Goal: Task Accomplishment & Management: Manage account settings

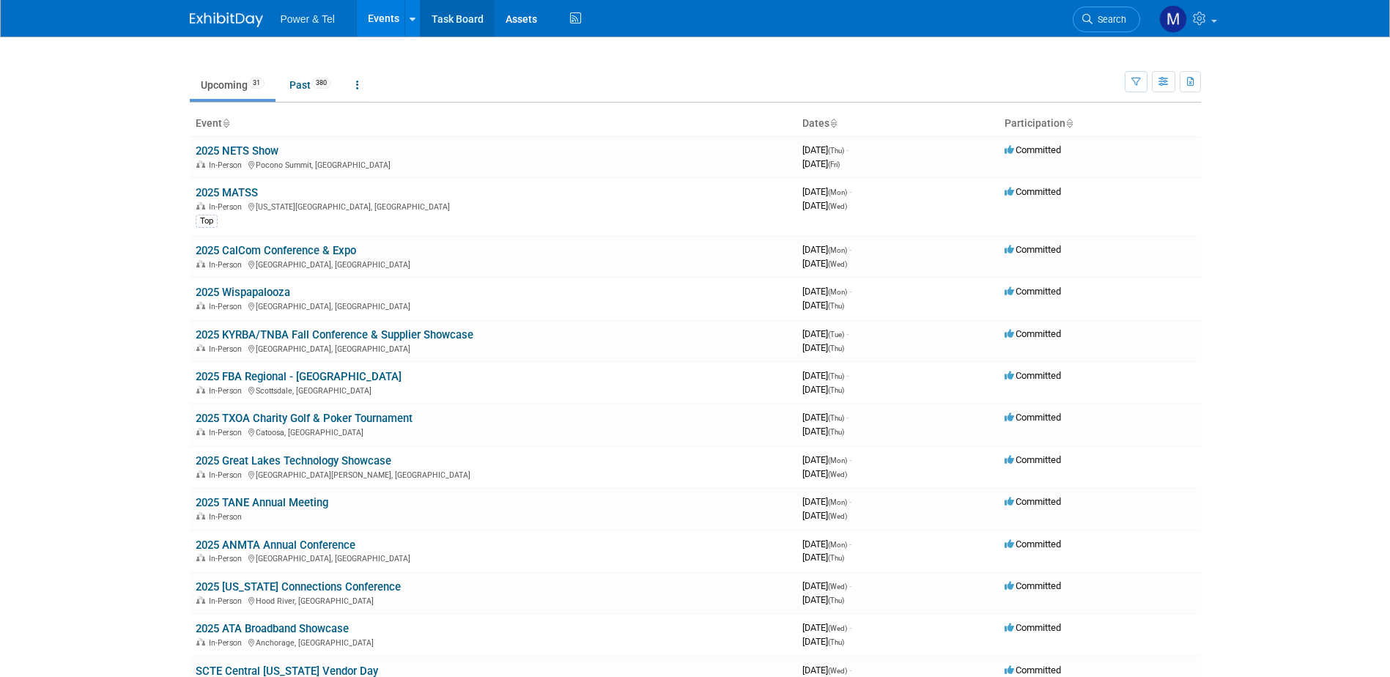
click at [449, 20] on link "Task Board" at bounding box center [458, 18] width 74 height 37
click at [309, 82] on link "Past 380" at bounding box center [310, 85] width 64 height 28
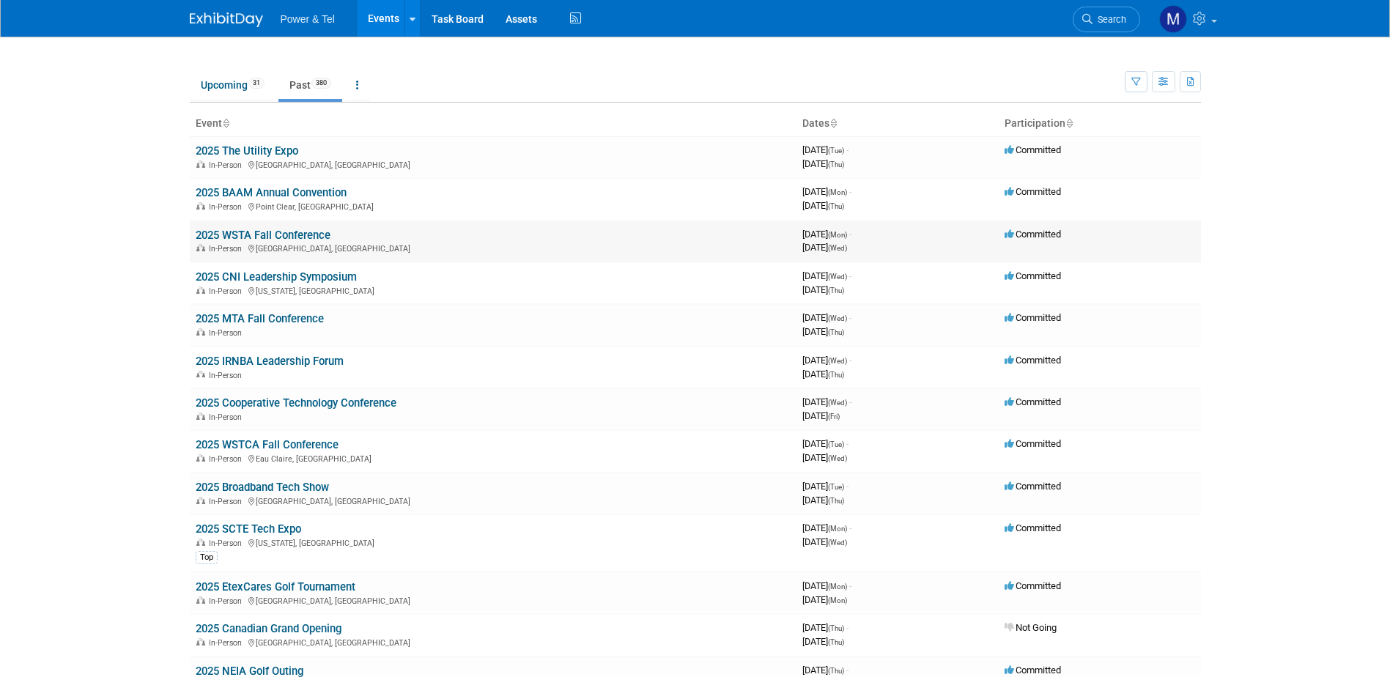
click at [276, 238] on link "2025 WSTA Fall Conference" at bounding box center [263, 235] width 135 height 13
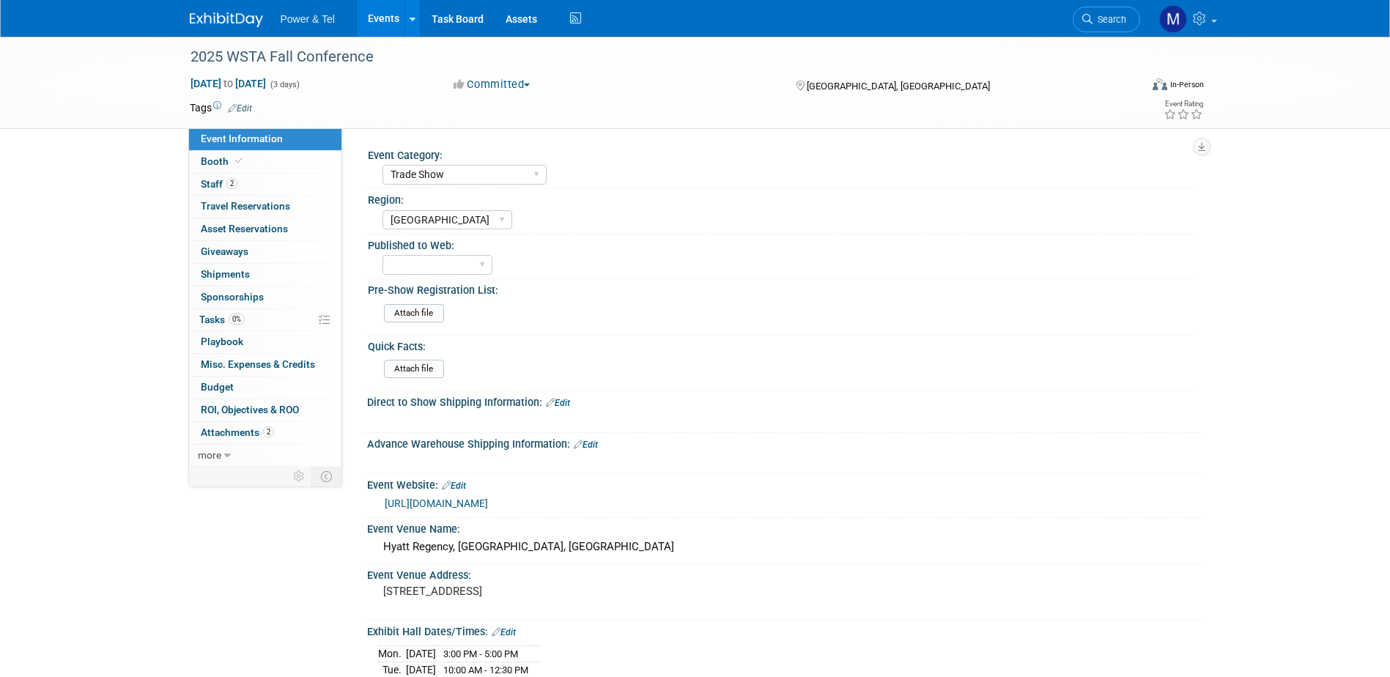
select select "Trade Show"
select select "Great Lakes"
click at [212, 314] on span "Tasks 0%" at bounding box center [221, 320] width 45 height 12
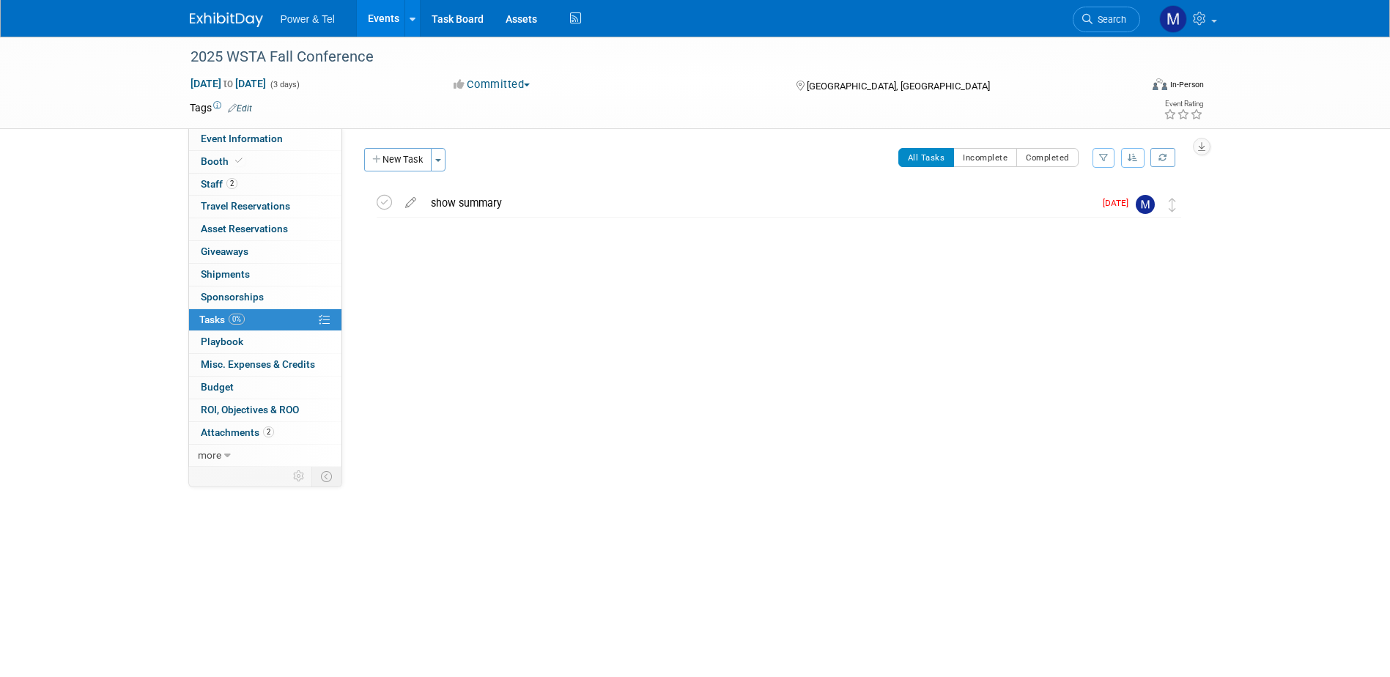
click at [211, 314] on span "Tasks 0%" at bounding box center [221, 320] width 45 height 12
click at [242, 139] on span "Event Information" at bounding box center [242, 139] width 82 height 12
select select "Trade Show"
select select "Great Lakes"
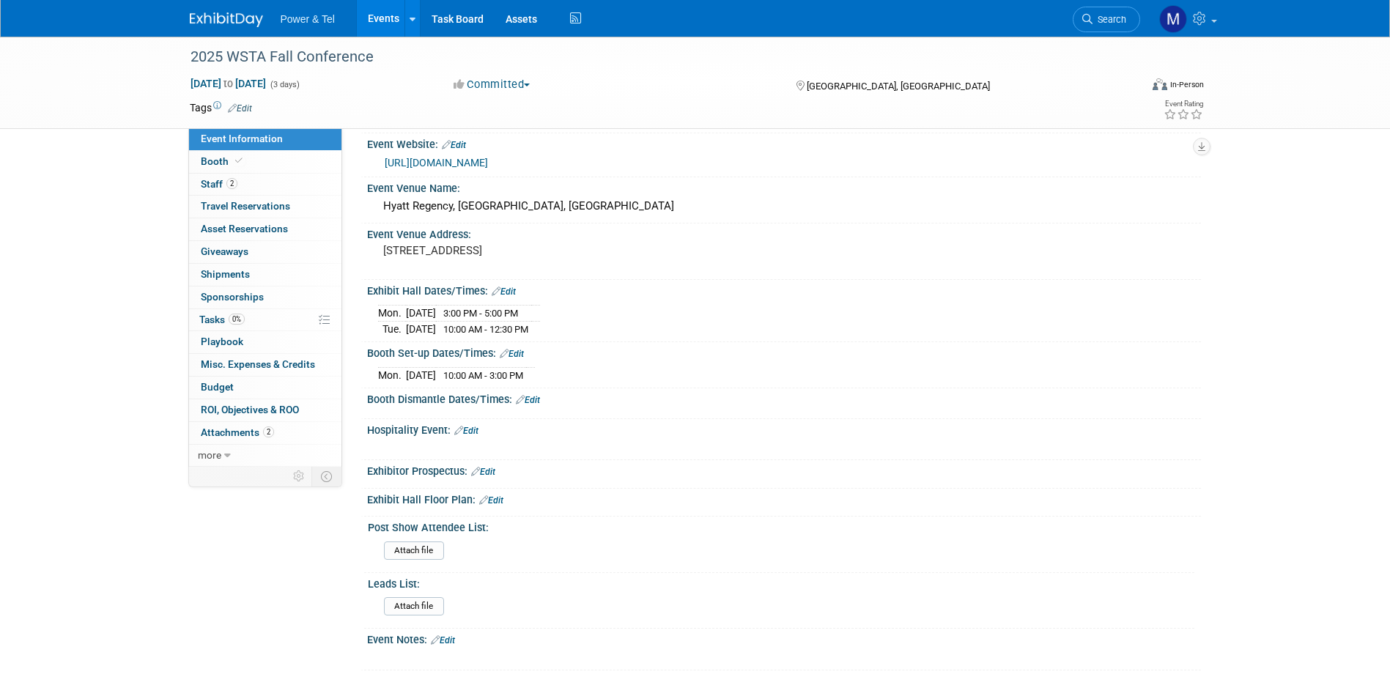
scroll to position [366, 0]
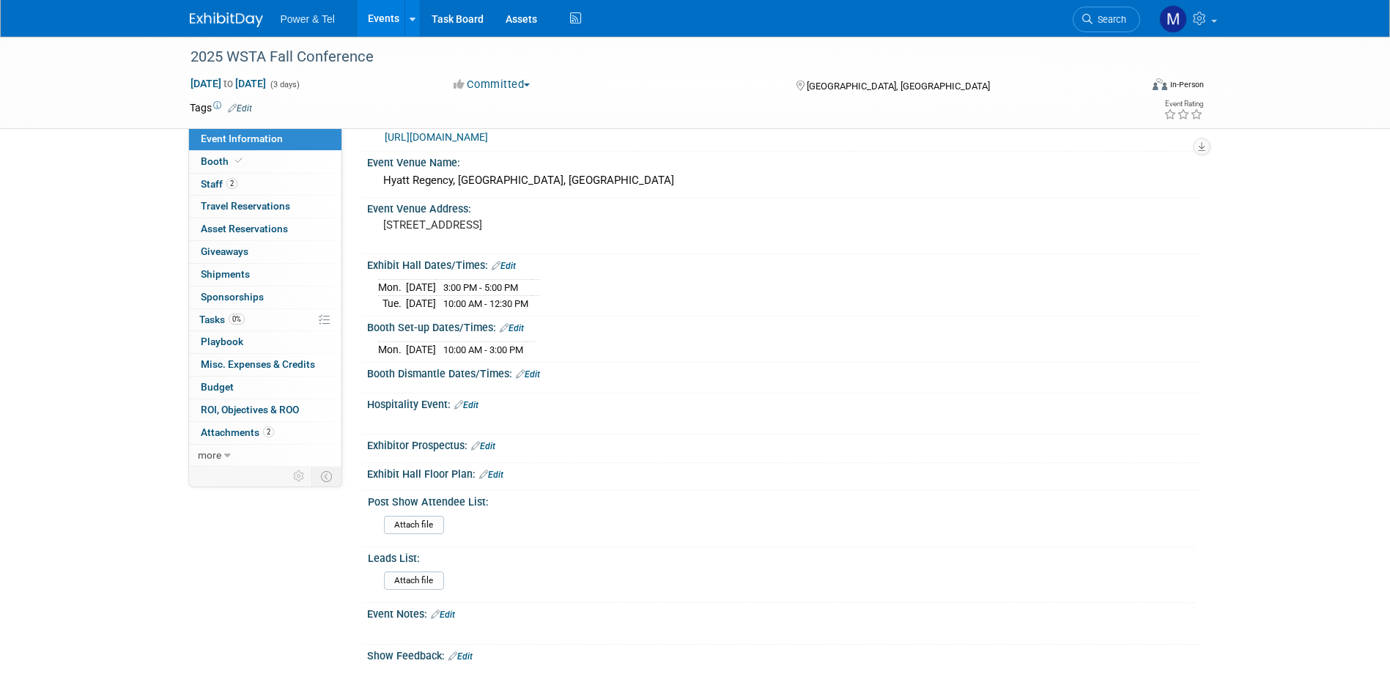
click at [468, 404] on link "Edit" at bounding box center [466, 405] width 24 height 10
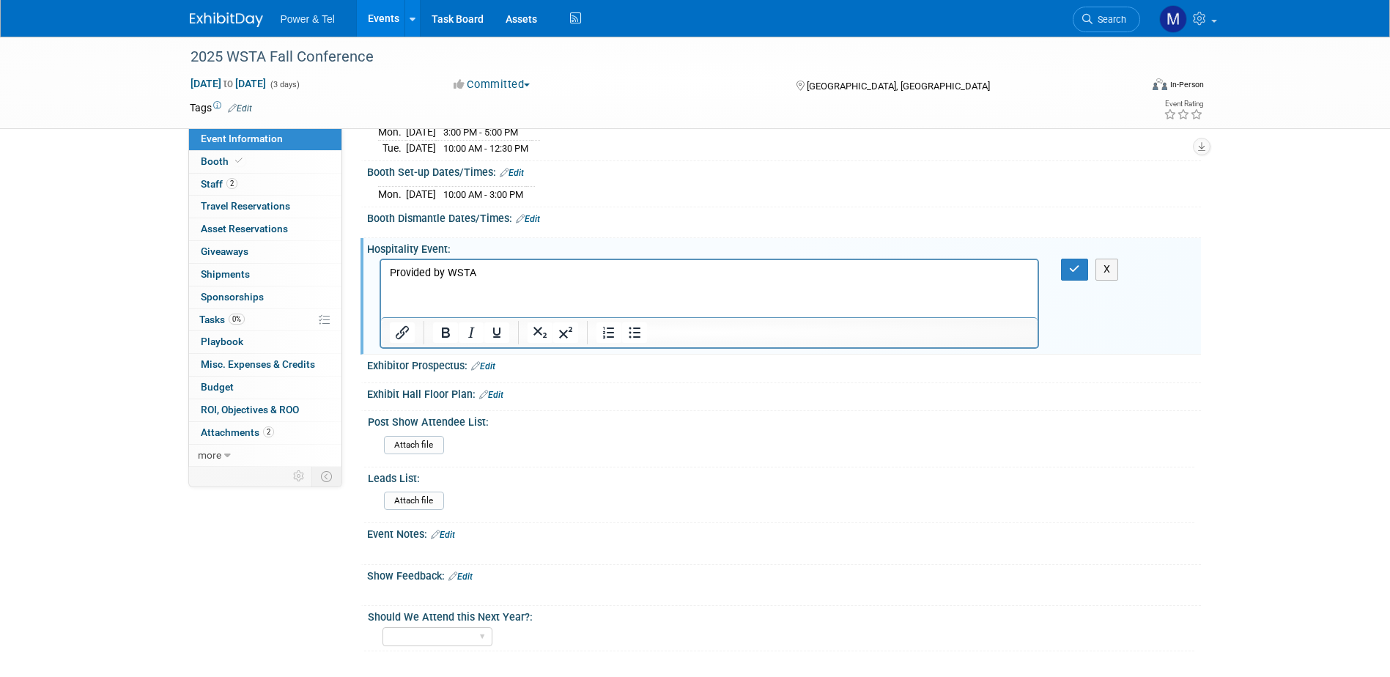
scroll to position [524, 0]
click at [481, 632] on select "Yes No Maybe" at bounding box center [438, 635] width 110 height 20
select select "Yes"
click at [383, 625] on select "Yes No Maybe" at bounding box center [438, 635] width 110 height 20
click at [463, 572] on link "Edit" at bounding box center [460, 574] width 24 height 10
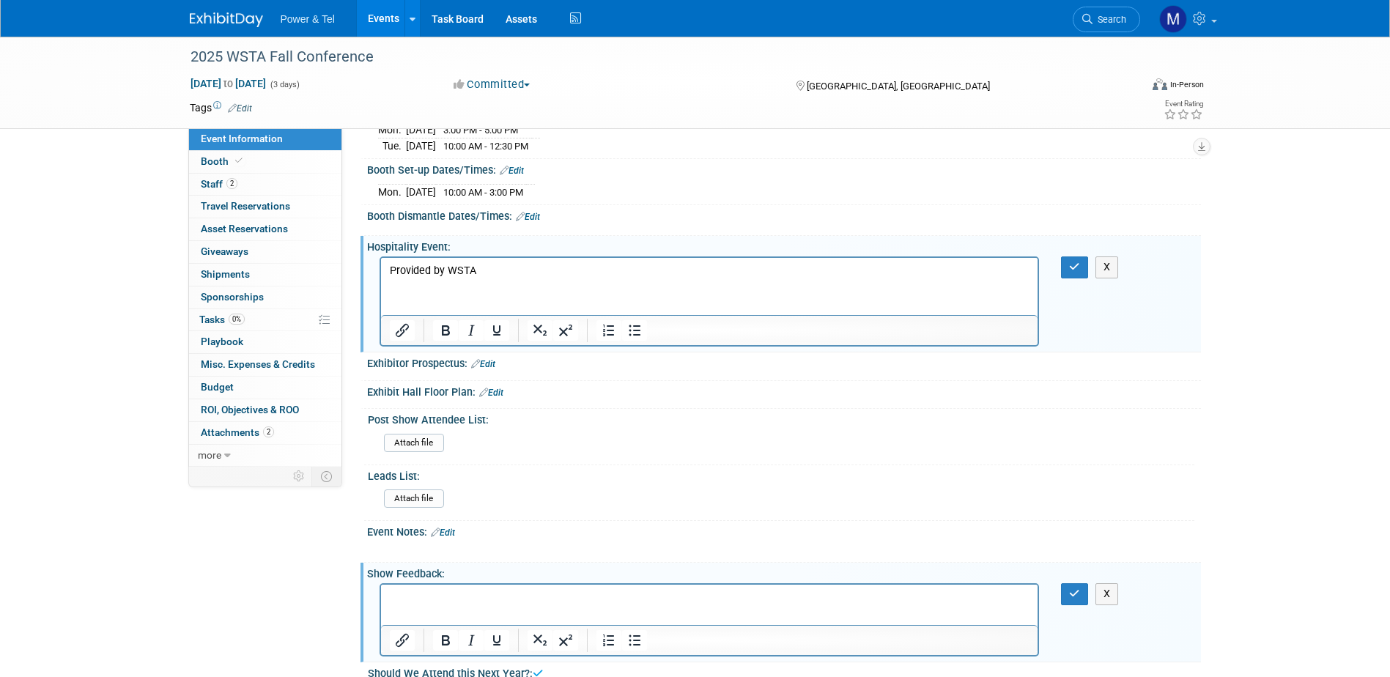
scroll to position [0, 0]
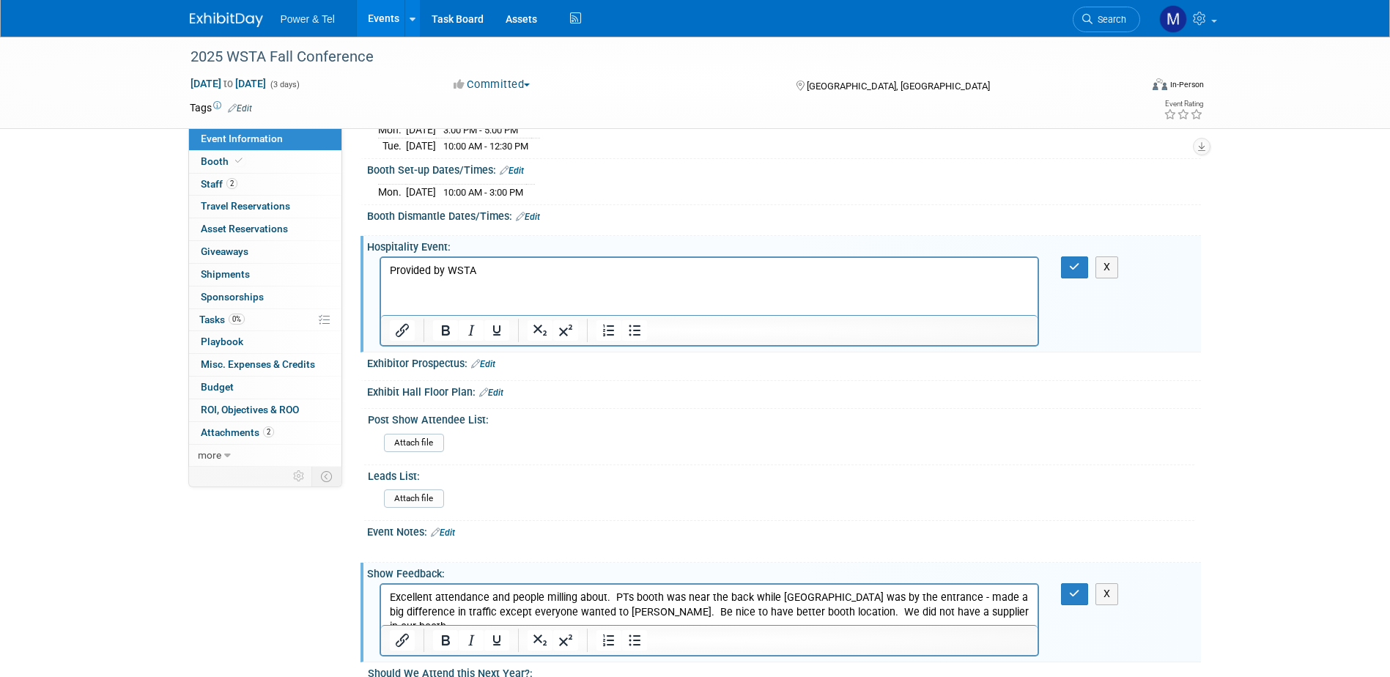
click at [455, 528] on link "Edit" at bounding box center [443, 533] width 24 height 10
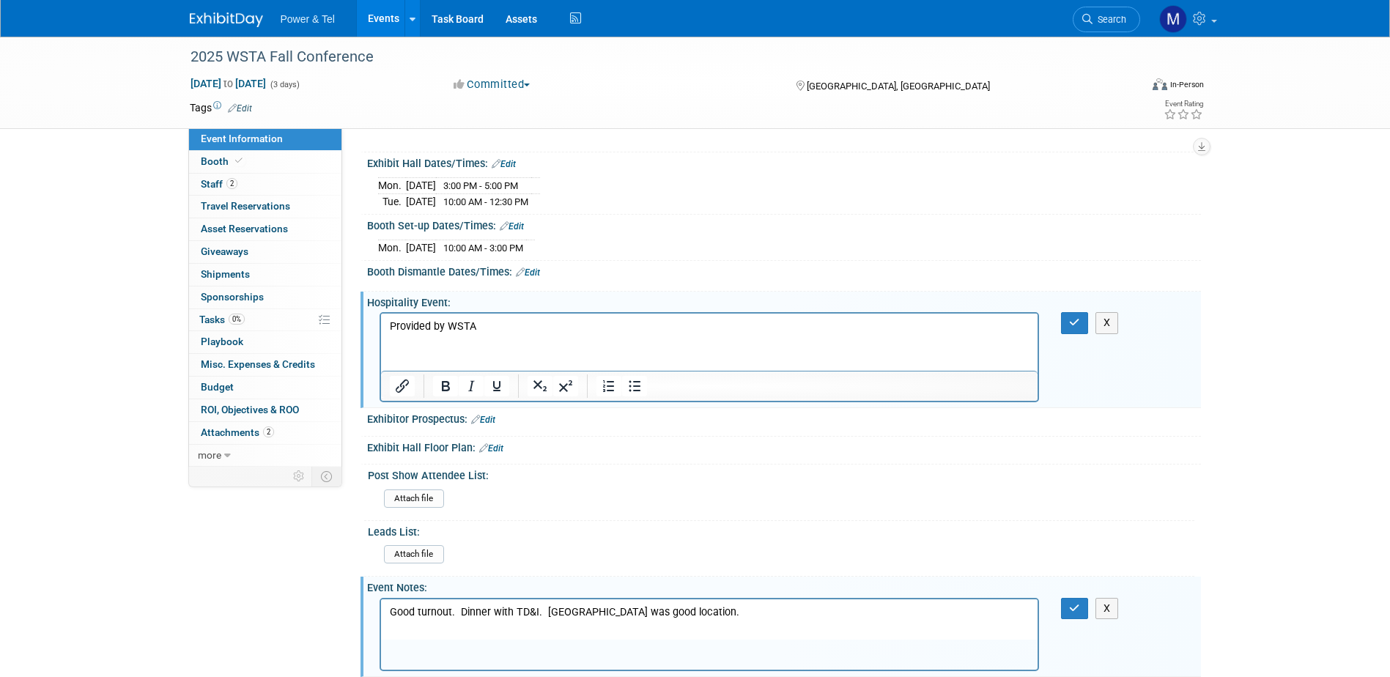
scroll to position [641, 0]
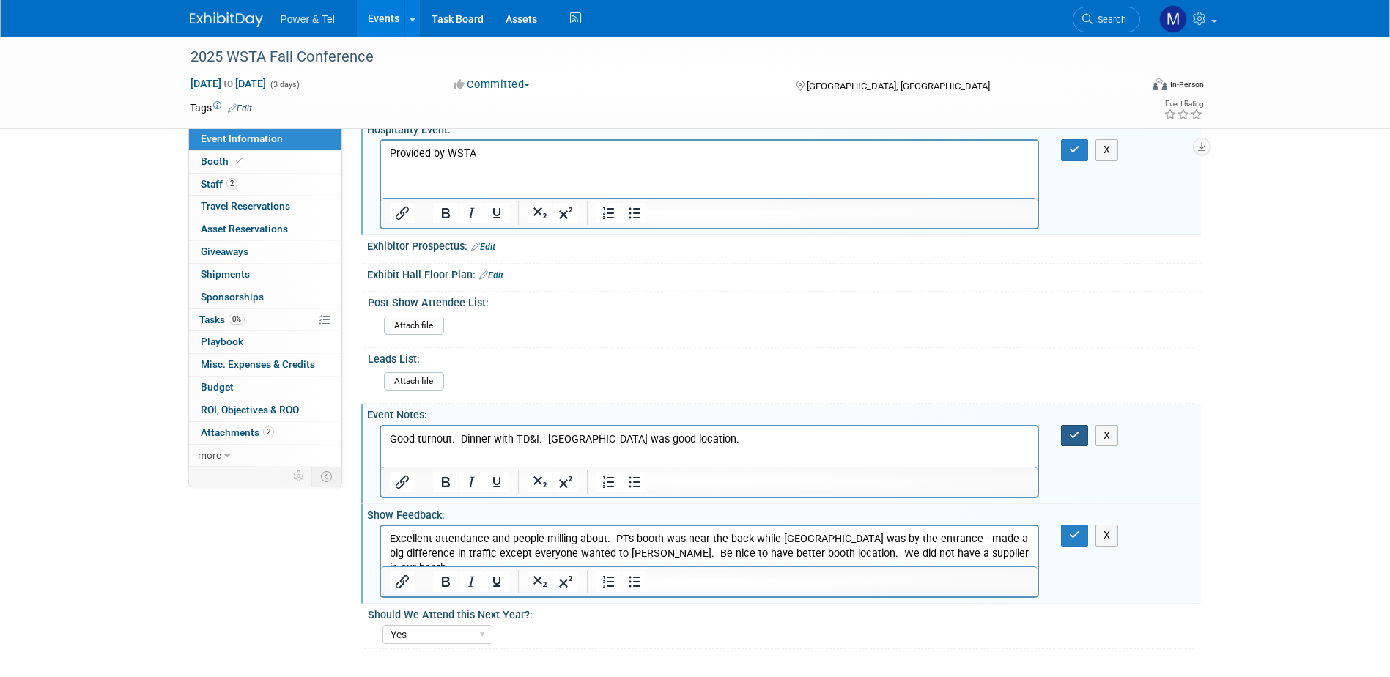
click at [1069, 435] on icon "button" at bounding box center [1074, 435] width 11 height 10
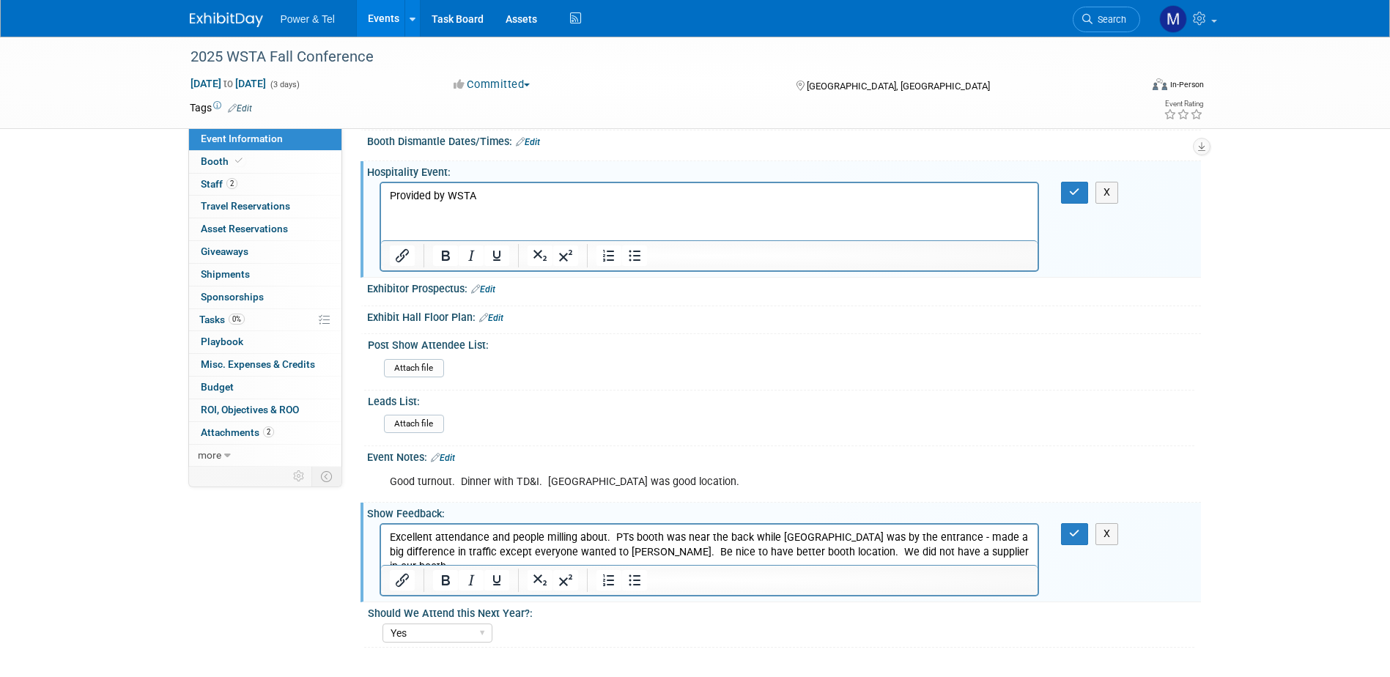
scroll to position [597, 0]
click at [1072, 531] on icon "button" at bounding box center [1074, 535] width 11 height 10
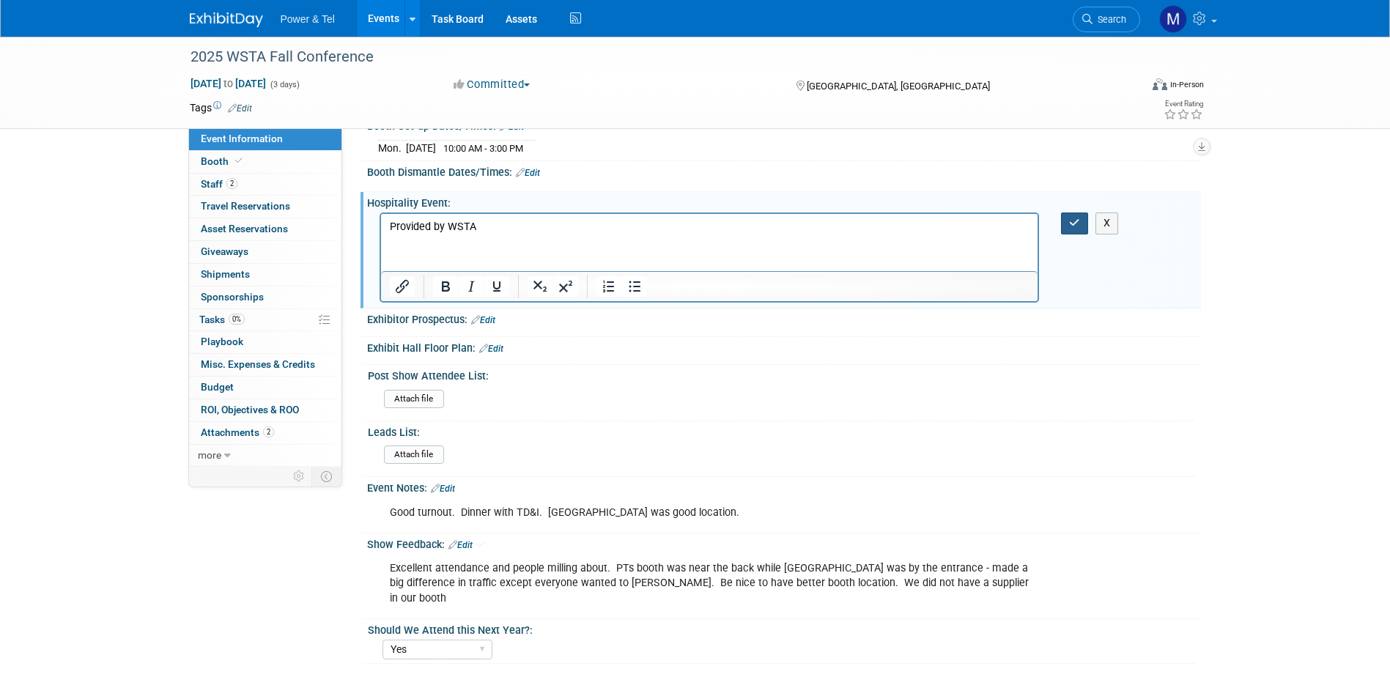
click at [1071, 221] on icon "button" at bounding box center [1074, 223] width 11 height 10
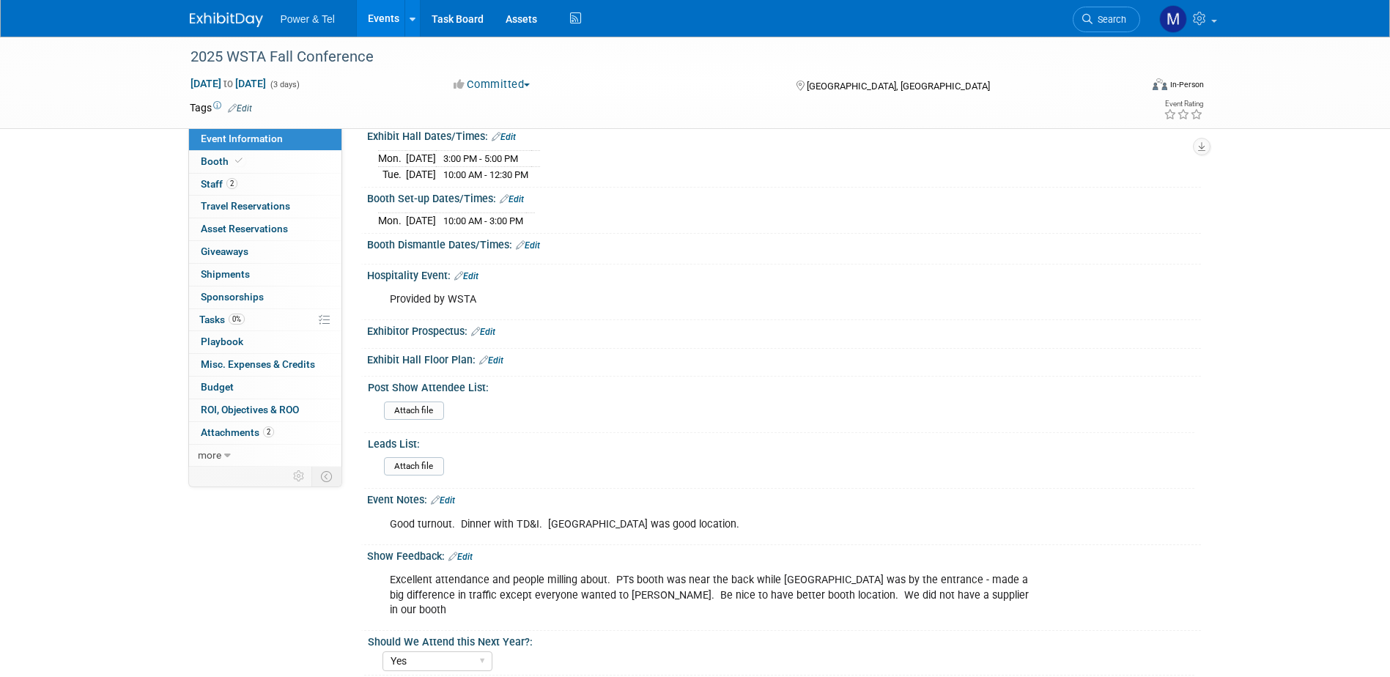
scroll to position [507, 0]
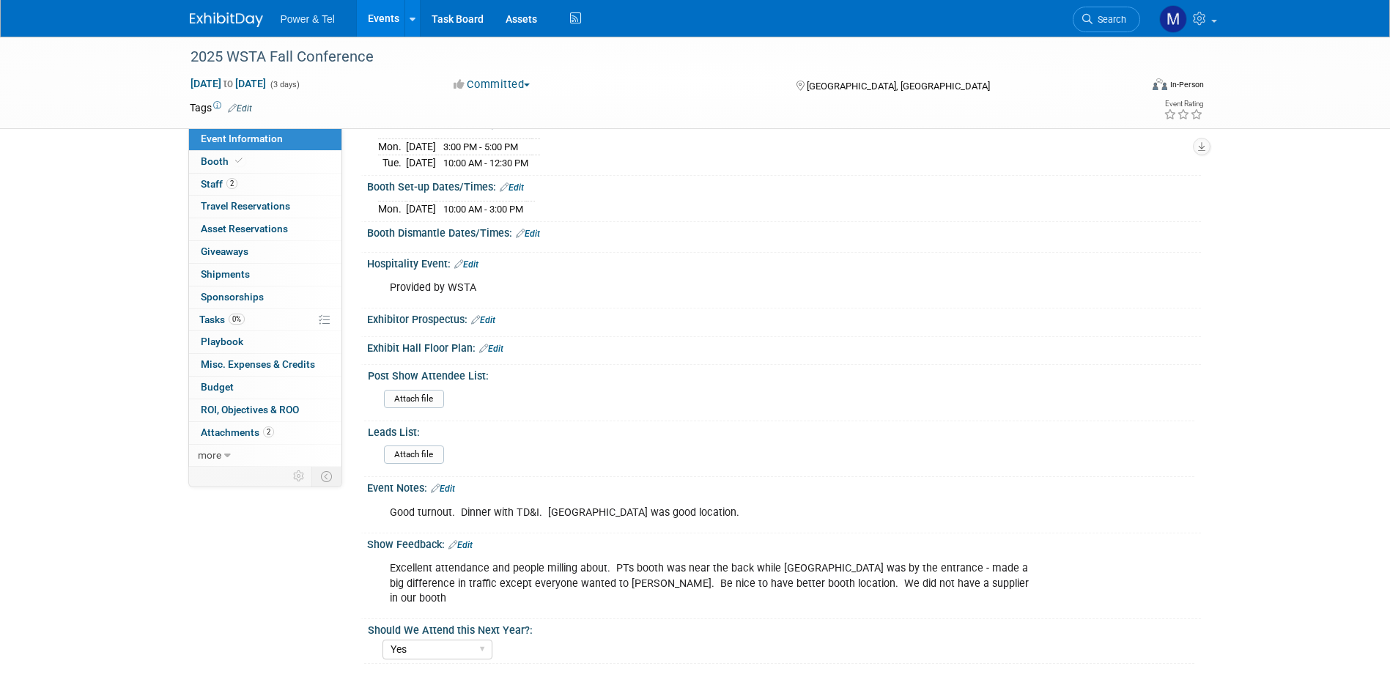
click at [447, 487] on link "Edit" at bounding box center [443, 489] width 24 height 10
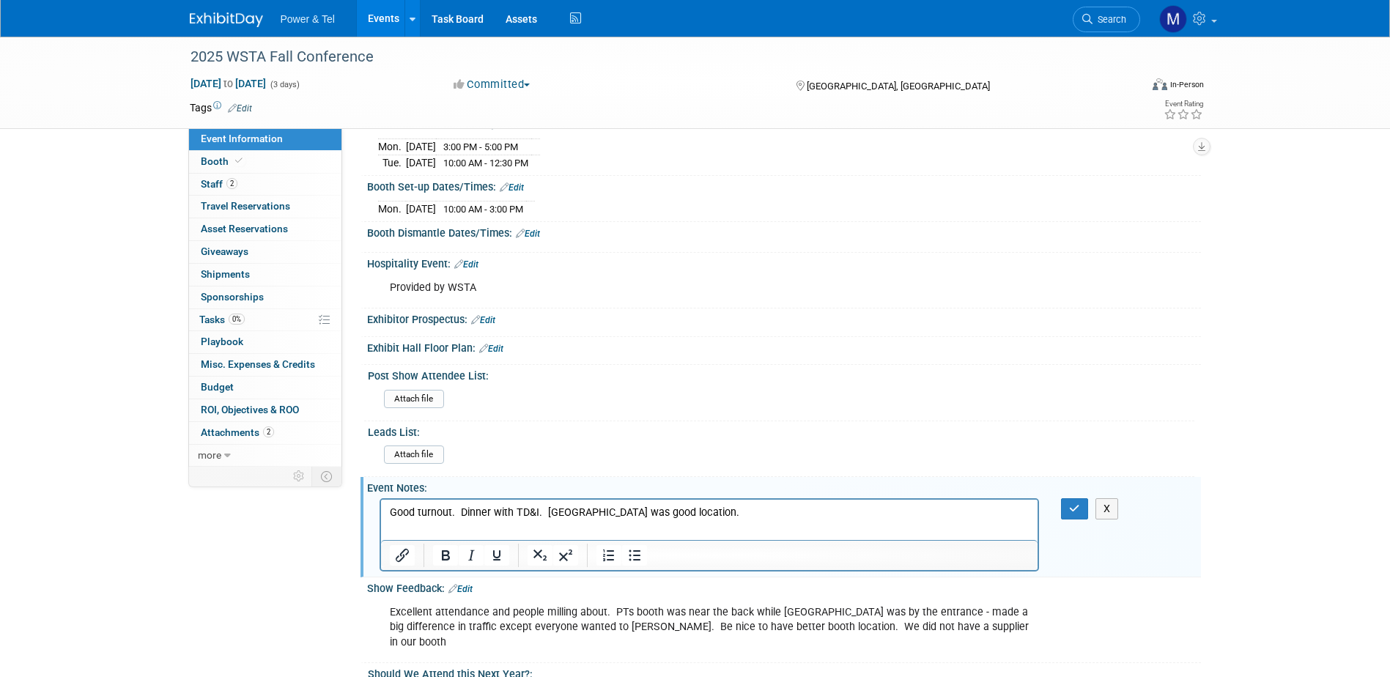
scroll to position [0, 0]
click at [796, 518] on p "Good turnout. Dinner with TD&I. Conference center was good location." at bounding box center [709, 512] width 640 height 15
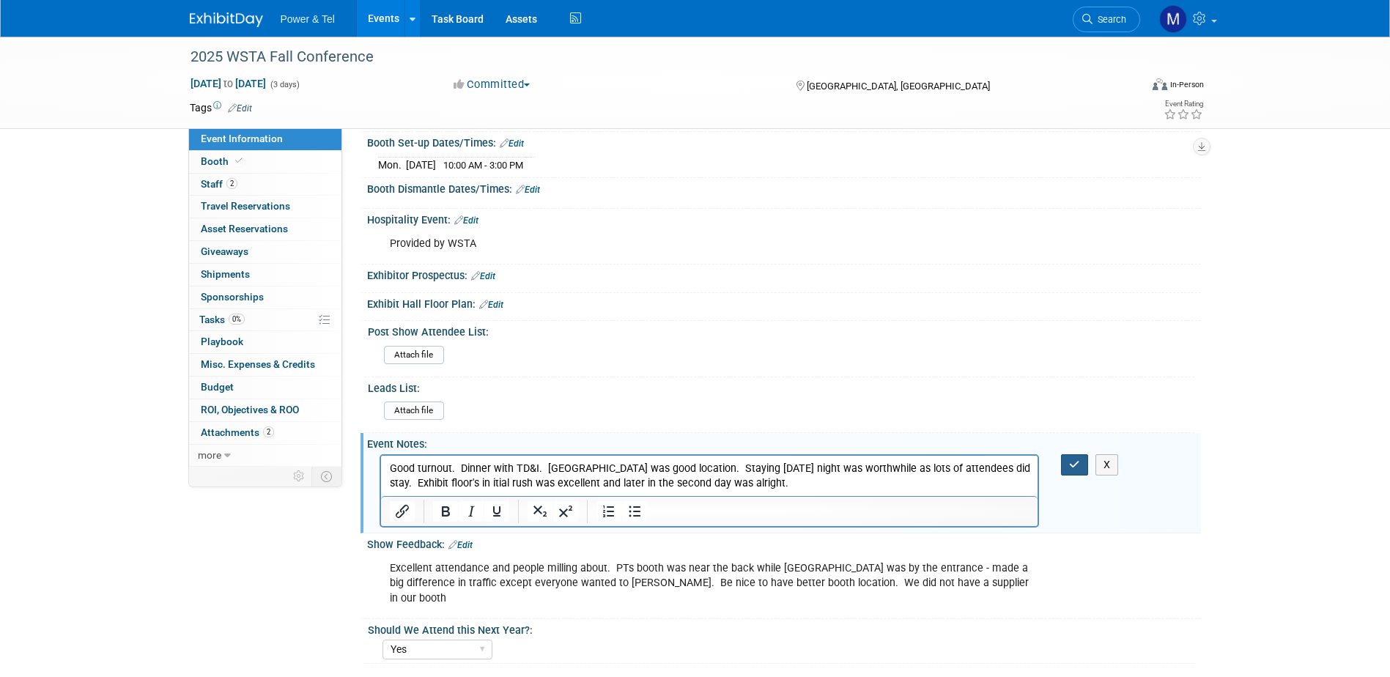
click at [1066, 463] on button "button" at bounding box center [1074, 464] width 27 height 21
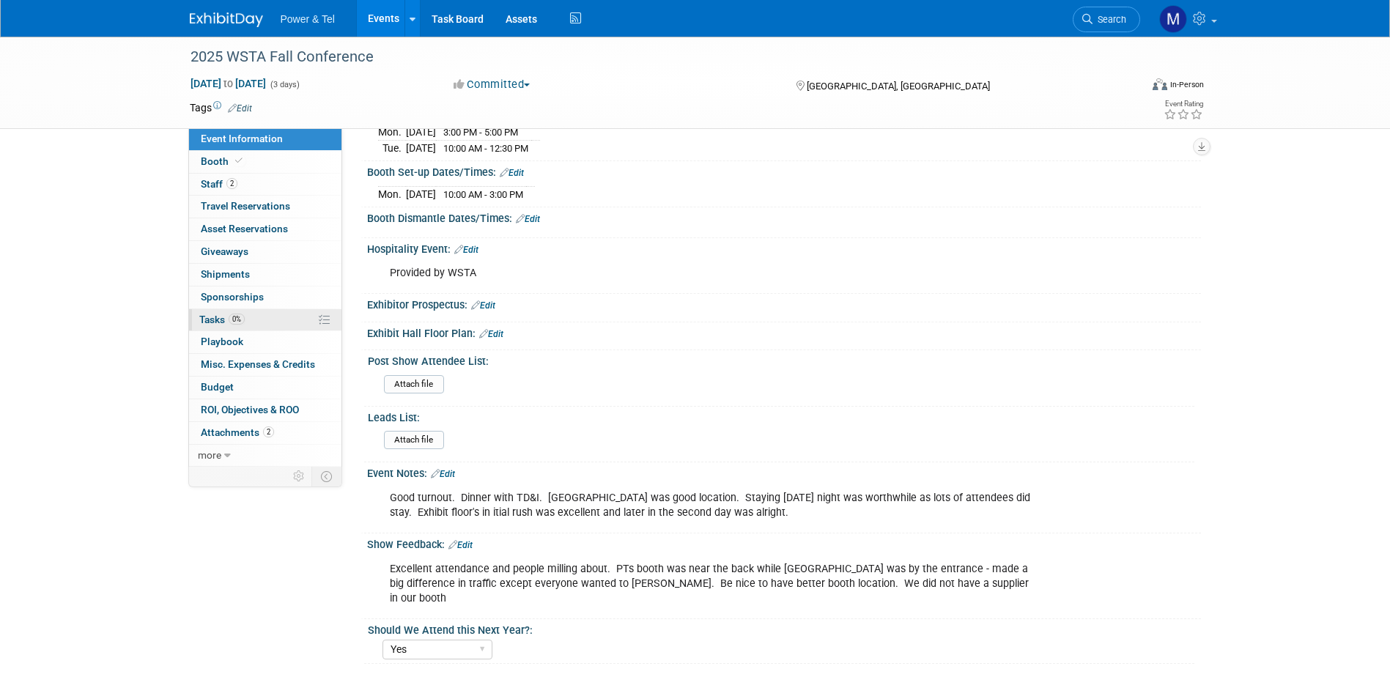
click at [220, 319] on span "Tasks 0%" at bounding box center [221, 320] width 45 height 12
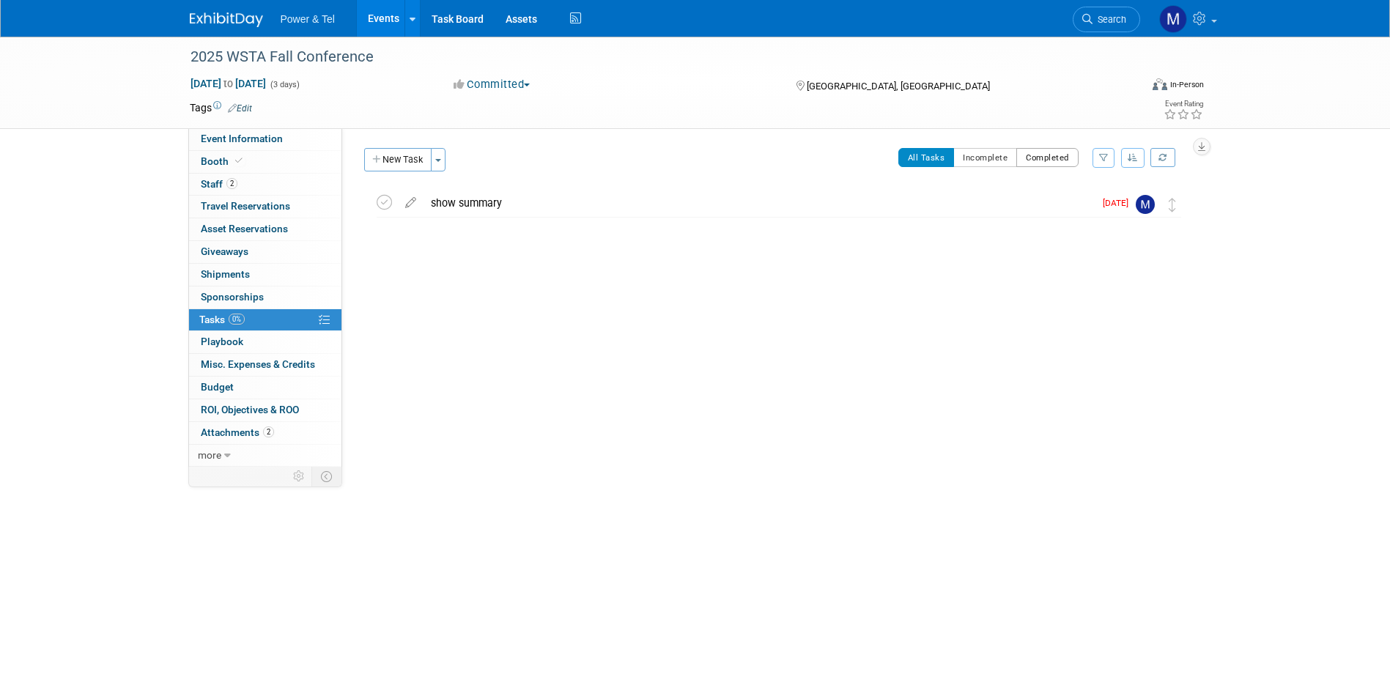
click at [1060, 155] on button "Completed" at bounding box center [1047, 157] width 62 height 19
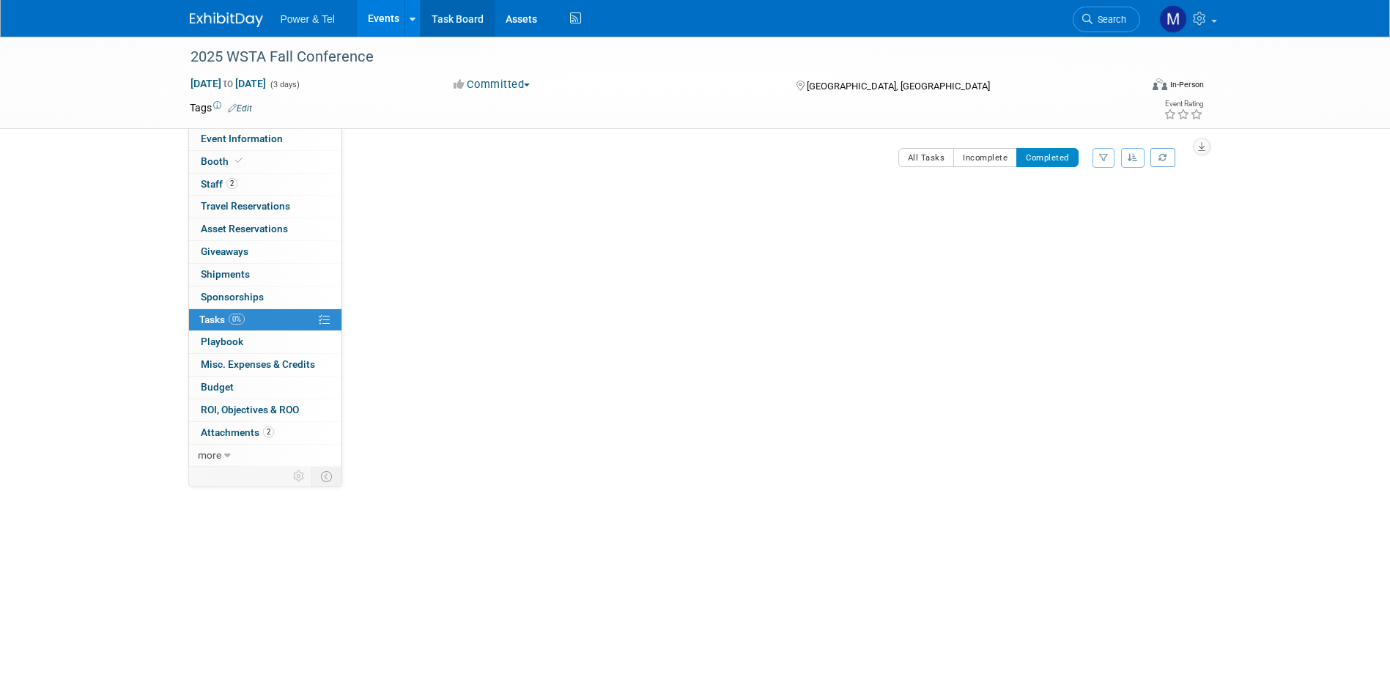
click at [462, 8] on link "Task Board" at bounding box center [458, 18] width 74 height 37
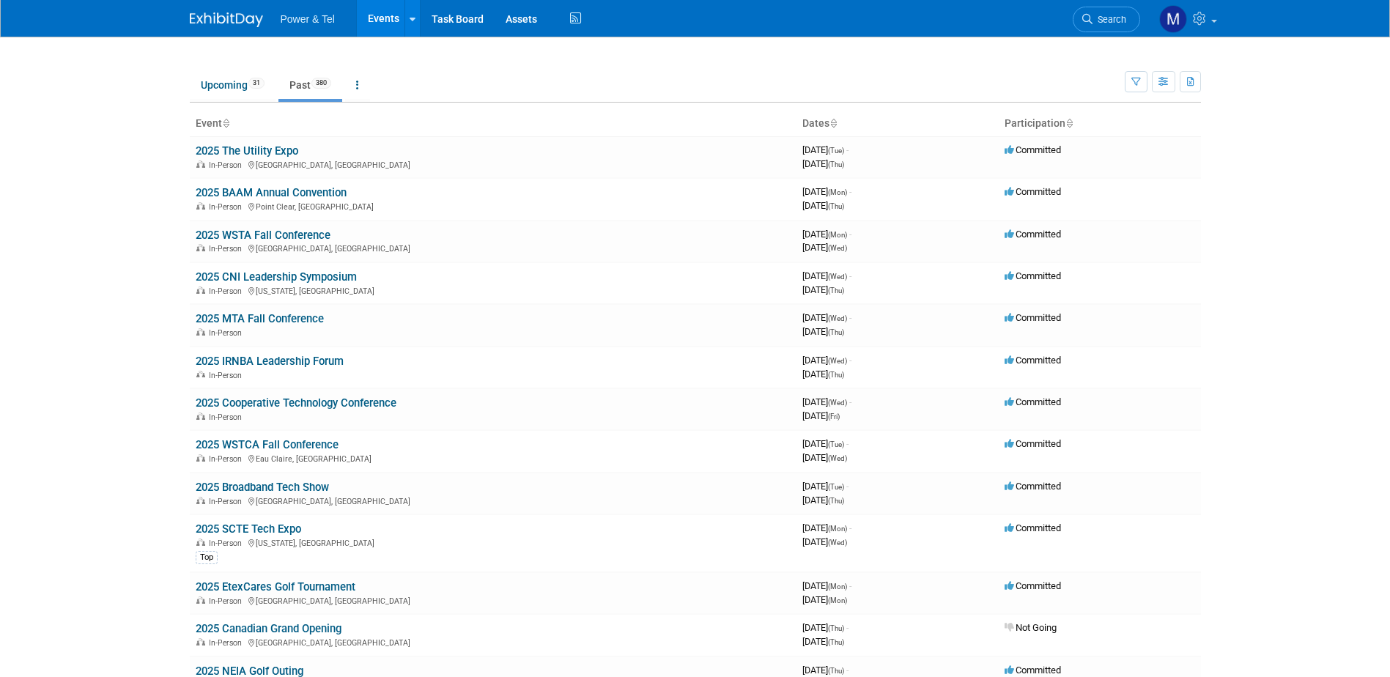
click at [302, 87] on link "Past 380" at bounding box center [310, 85] width 64 height 28
click at [409, 160] on div "In-Person Louisville, KY" at bounding box center [493, 164] width 595 height 12
click at [252, 153] on link "2025 The Utility Expo" at bounding box center [247, 150] width 103 height 13
click at [237, 191] on link "2025 BAAM Annual Convention" at bounding box center [271, 192] width 151 height 13
click at [291, 86] on link "Past 380" at bounding box center [310, 85] width 64 height 28
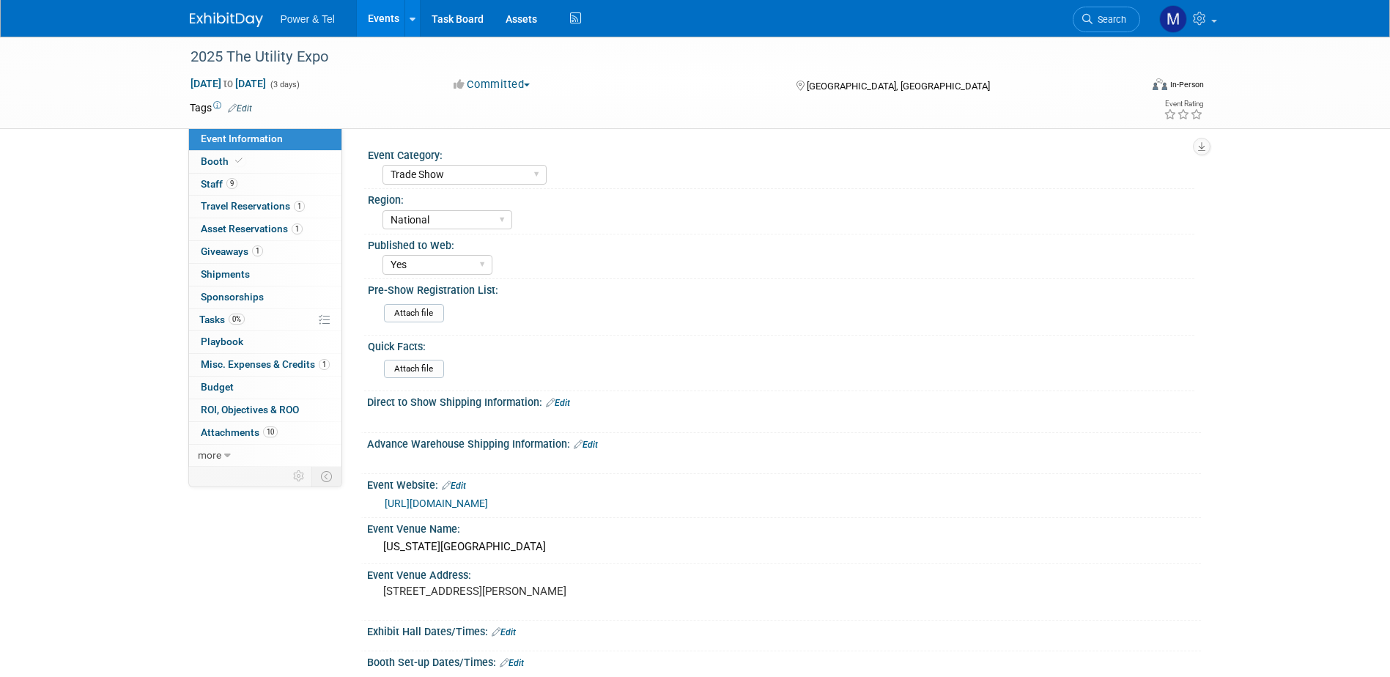
select select "Trade Show"
select select "National"
select select "Yes"
click at [760, 217] on div "Central East West South Great Lakes National Canada Export/CALA Strategic Accou…" at bounding box center [789, 218] width 812 height 23
click at [112, 141] on div "2025 The Utility Expo Oct 7, 2025 to Oct 9, 2025 (3 days) Oct 7, 2025 to Oct 9,…" at bounding box center [695, 573] width 1390 height 1072
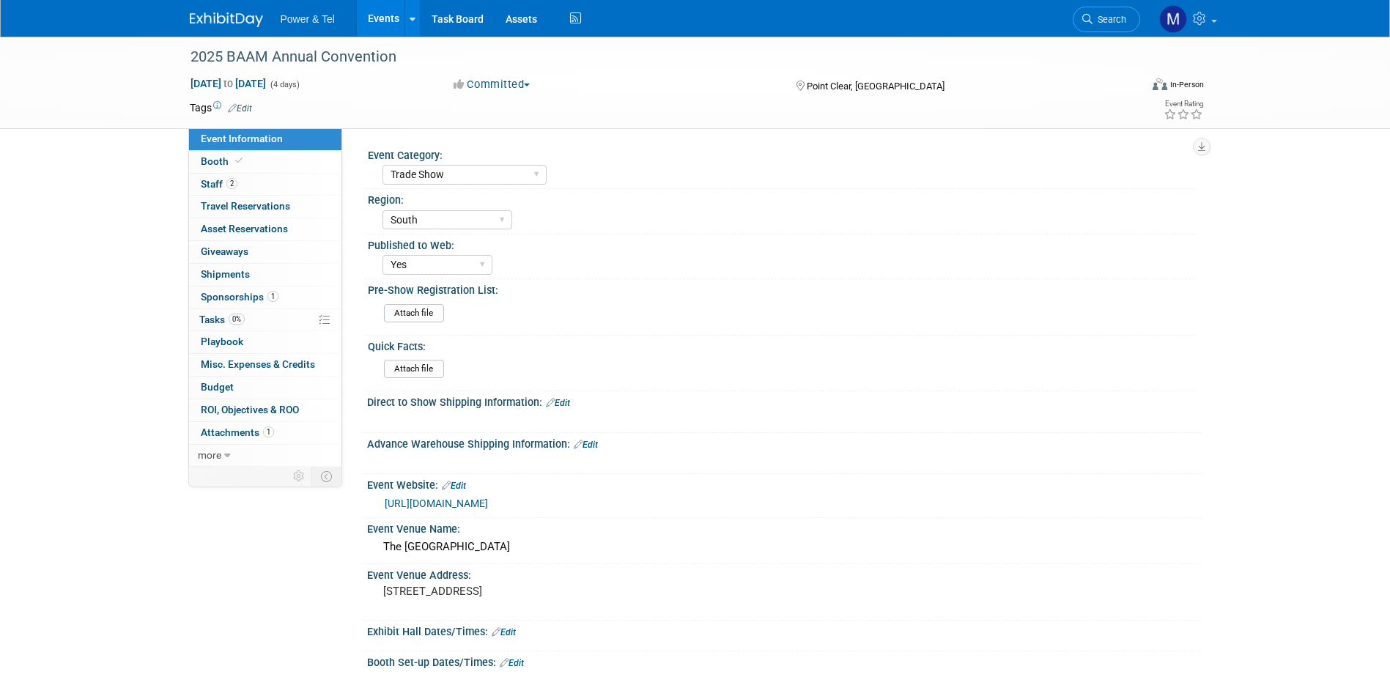
select select "Trade Show"
select select "South"
select select "Yes"
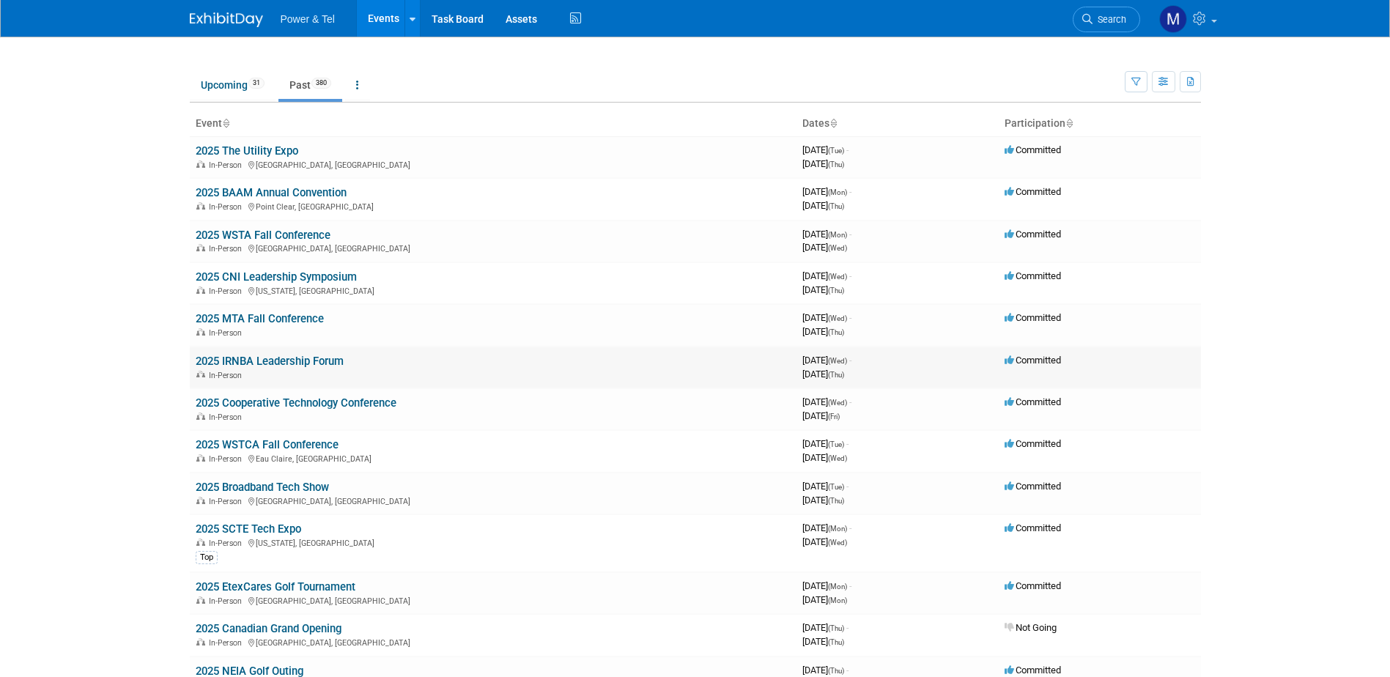
click at [299, 361] on link "2025 IRNBA Leadership Forum" at bounding box center [270, 361] width 148 height 13
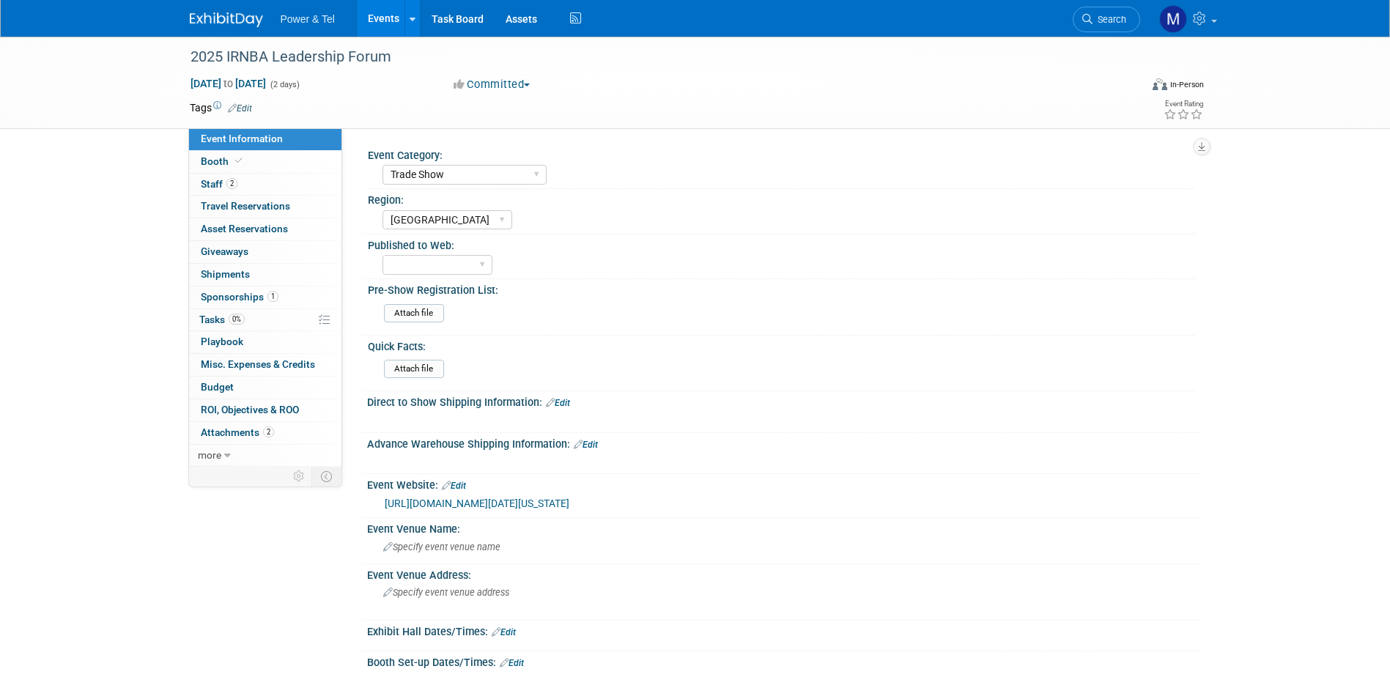
select select "Trade Show"
select select "[GEOGRAPHIC_DATA]"
click at [215, 182] on span "Staff 2" at bounding box center [219, 184] width 37 height 12
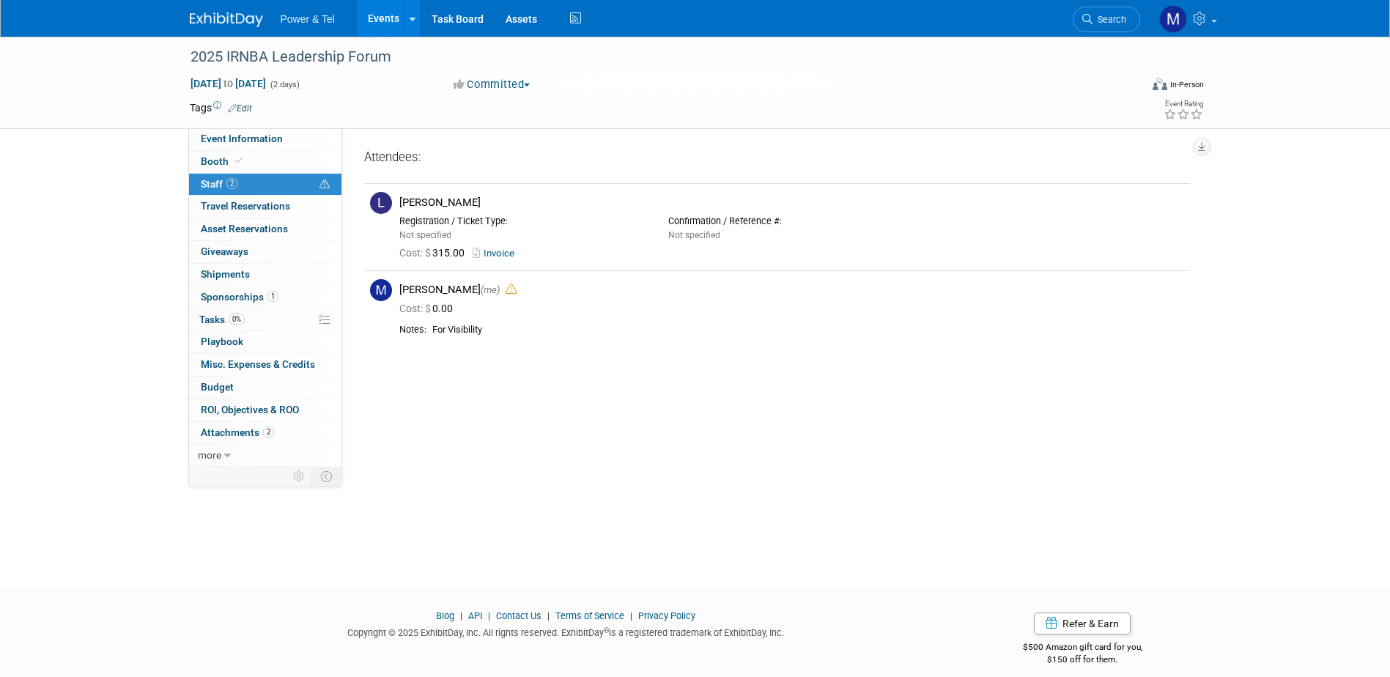
click at [215, 182] on span "Staff 2" at bounding box center [219, 184] width 37 height 12
